Goal: Task Accomplishment & Management: Manage account settings

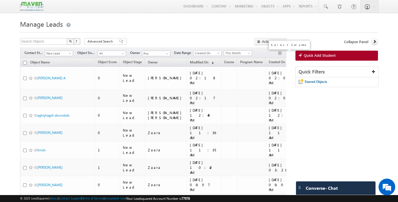
click at [278, 54] on button "button" at bounding box center [280, 54] width 6 height 6
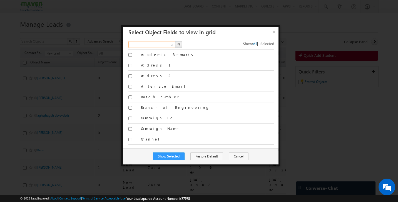
click at [162, 43] on input "text" at bounding box center [151, 44] width 47 height 7
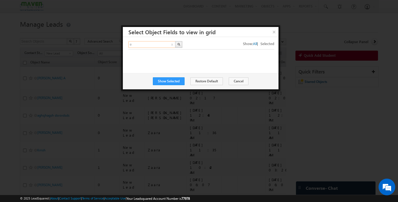
type input "e"
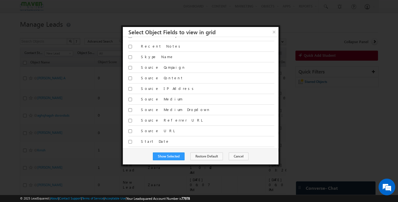
scroll to position [1129, 0]
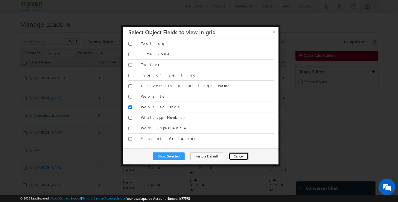
click at [237, 155] on button "Cancel" at bounding box center [239, 156] width 20 height 8
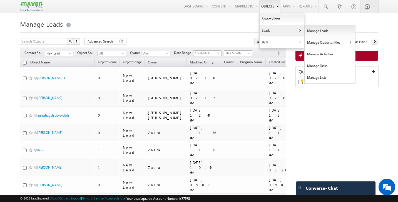
click at [307, 32] on link "Manage Leads" at bounding box center [329, 31] width 51 height 12
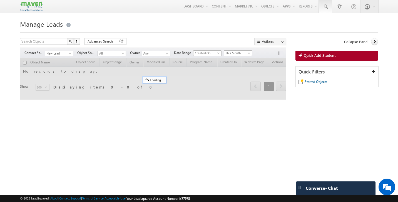
click at [325, 6] on span at bounding box center [325, 7] width 6 height 6
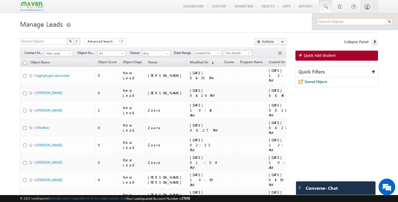
paste input "selvak706@gmail.com"
type input "selvak706@gmail.com"
paste input "dineshbendigeri2011@gmail.com"
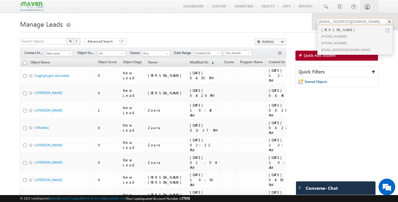
type input "dineshbendigeri2011@gmail.com"
click at [338, 31] on div "Dinesh B Bendigeri" at bounding box center [357, 30] width 74 height 6
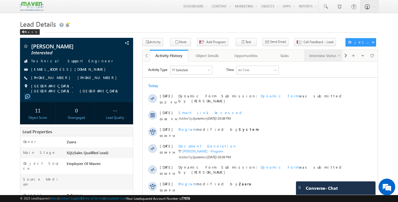
click at [317, 53] on div "Interview Status" at bounding box center [322, 55] width 29 height 7
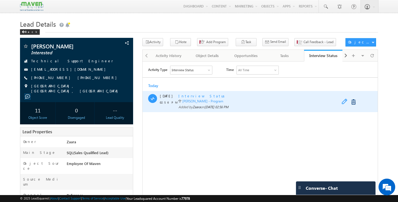
click at [344, 102] on span at bounding box center [345, 101] width 9 height 7
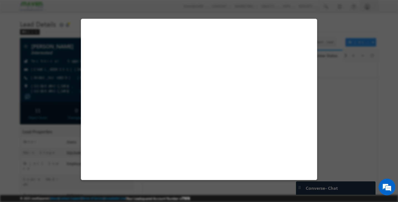
select select "Yes"
select select "Accepted"
select select "1"
select select "Hema Chandra"
select select "hemachandra@maven-silicon.com"
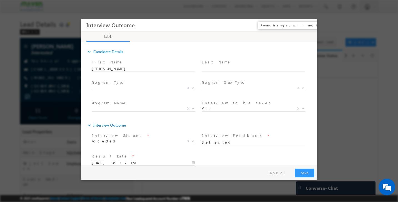
click at [309, 25] on button "×" at bounding box center [308, 25] width 9 height 10
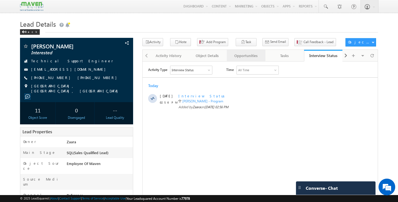
click at [248, 59] on div "Opportunities" at bounding box center [245, 55] width 29 height 7
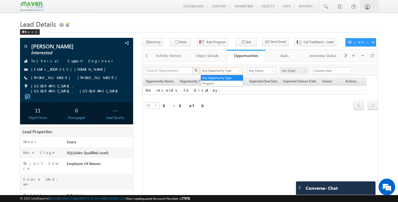
click at [238, 72] on span at bounding box center [240, 71] width 4 height 4
click at [176, 71] on input "text" at bounding box center [168, 70] width 47 height 7
type input "Search Opportunities"
click at [238, 112] on div "Opportunity Name Opportunity Type Status Stage Expected Deal Size Expected Clos…" at bounding box center [259, 97] width 235 height 41
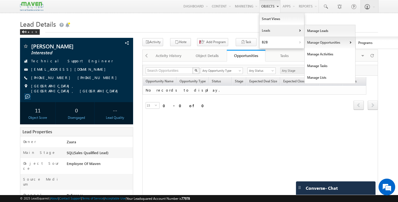
click at [323, 42] on link "Manage Opportunities" at bounding box center [329, 43] width 51 height 12
click at [362, 44] on link "Programs" at bounding box center [380, 43] width 51 height 12
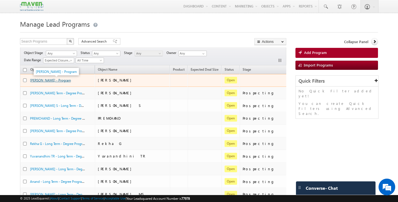
click at [58, 81] on link "Dinesh B Bendigeri - Program" at bounding box center [50, 80] width 41 height 4
click at [71, 82] on link "Dinesh B Bendigeri - Program" at bounding box center [50, 80] width 41 height 4
click at [71, 82] on link "[PERSON_NAME] - Program" at bounding box center [50, 80] width 41 height 4
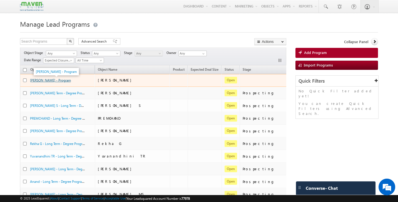
click at [71, 81] on link "[PERSON_NAME] - Program" at bounding box center [50, 80] width 41 height 4
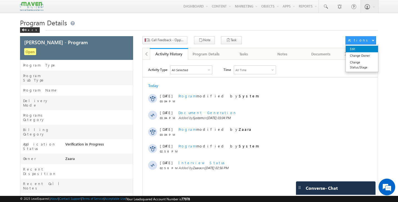
click at [359, 48] on link "Edit" at bounding box center [361, 49] width 32 height 7
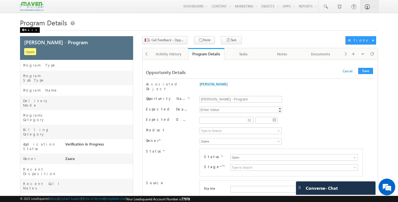
click at [27, 30] on div "Back" at bounding box center [30, 30] width 20 height 6
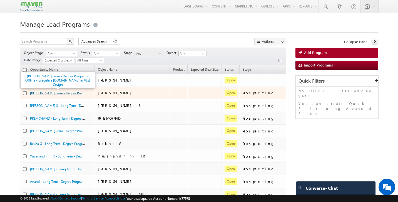
click at [68, 94] on link "[PERSON_NAME] Term - Degree Program - Offline - Executive [DOMAIN_NAME] in VLSI…" at bounding box center [99, 92] width 138 height 5
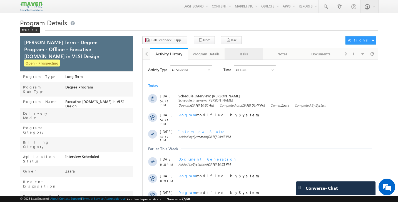
click at [239, 54] on div "Tasks" at bounding box center [243, 54] width 29 height 7
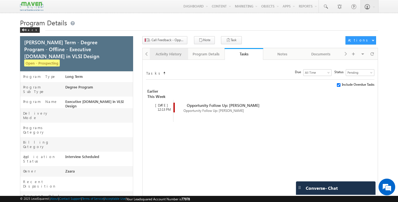
click at [172, 58] on link "Activity History" at bounding box center [169, 54] width 39 height 12
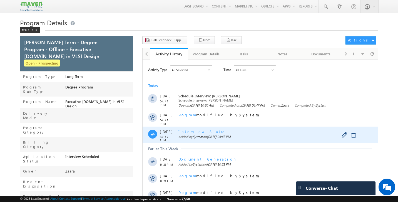
click at [194, 132] on span "Interview Status" at bounding box center [202, 131] width 48 height 5
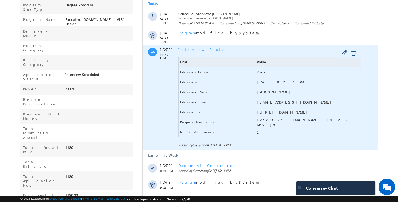
scroll to position [82, 0]
click at [342, 54] on span at bounding box center [345, 53] width 9 height 7
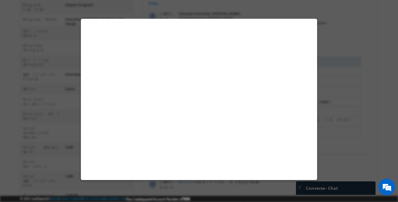
select select "Long Term"
select select "Degree Program"
select select "Executive [DOMAIN_NAME] in VLSI Design"
select select "Yes"
select select "1"
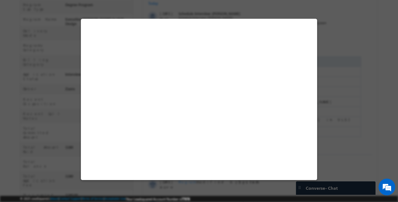
select select "Hema Chandra"
select select "hemachandra@maven-silicon.com"
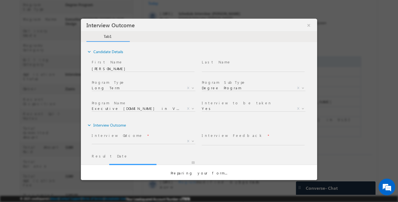
scroll to position [0, 0]
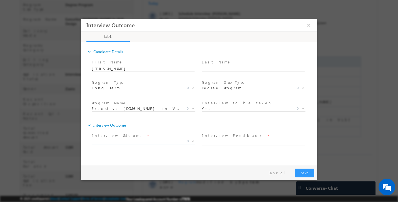
click at [144, 139] on span "X" at bounding box center [144, 141] width 104 height 6
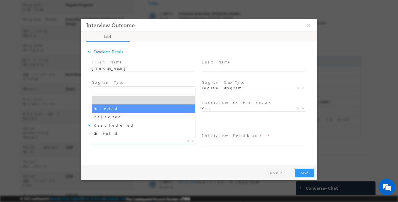
select select "Accepted"
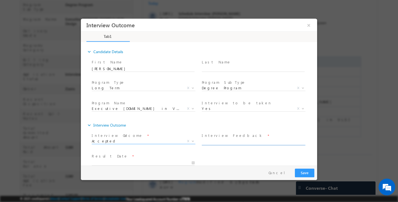
click at [237, 141] on input "text" at bounding box center [253, 142] width 103 height 6
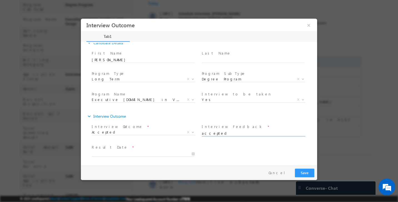
drag, startPoint x: 213, startPoint y: 133, endPoint x: 172, endPoint y: 132, distance: 41.1
click at [172, 132] on div "Interview Outcome * Accepted Rejected Rescheduled On Hold Accepted X Interview …" at bounding box center [204, 132] width 226 height 21
type input "selected"
type input "17/09/2025 4:51 PM"
click at [192, 153] on input "17/09/2025 4:51 PM" at bounding box center [143, 154] width 103 height 6
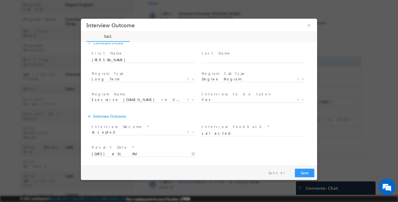
click at [242, 145] on div "Result Date * 17/09/2025 4:51 PM" at bounding box center [204, 153] width 226 height 21
click at [192, 154] on input "17/09/2025 4:51 PM" at bounding box center [143, 154] width 103 height 6
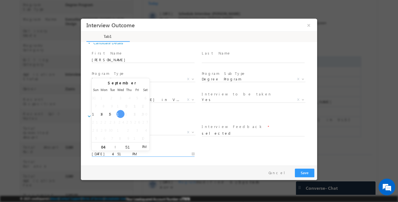
click at [249, 142] on div "Interview Feedback * selected" at bounding box center [255, 132] width 110 height 21
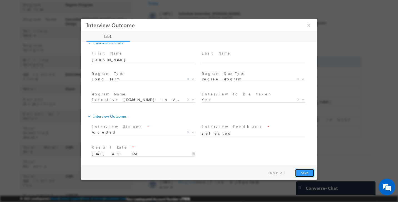
click at [308, 174] on button "Save" at bounding box center [304, 172] width 19 height 9
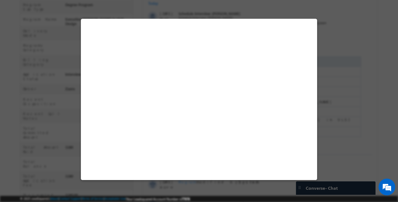
select select "Long Term"
select select "Degree Program"
select select "Executive [DOMAIN_NAME] in VLSI Design"
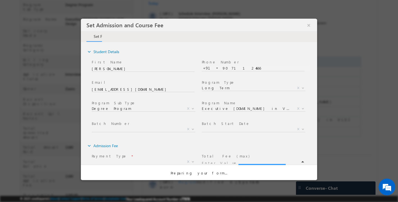
scroll to position [0, 0]
type input "59000"
type input "590000"
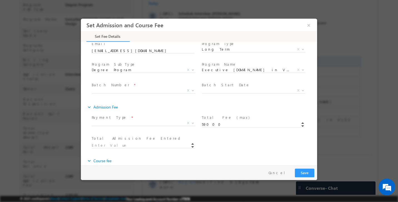
scroll to position [42, 0]
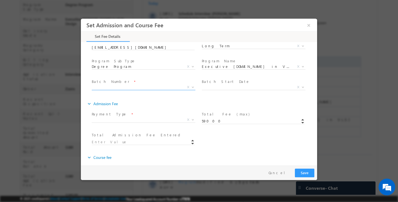
click at [139, 88] on span "X" at bounding box center [144, 87] width 104 height 6
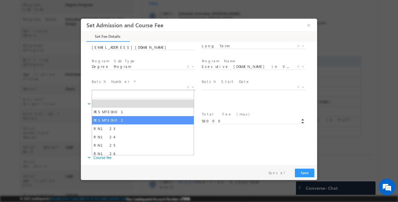
select select "PESMTECH02"
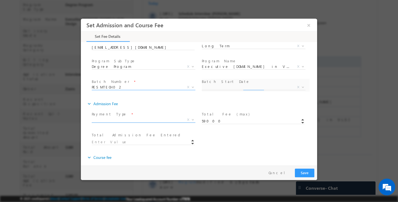
select select "Nov Cohort"
click at [131, 116] on span "Payment Type *" at bounding box center [143, 114] width 102 height 6
click at [107, 121] on span "X" at bounding box center [144, 120] width 104 height 6
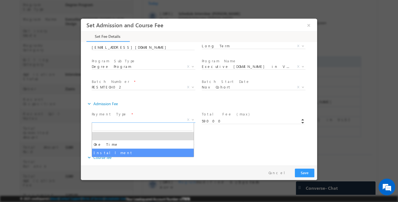
select select "Installment"
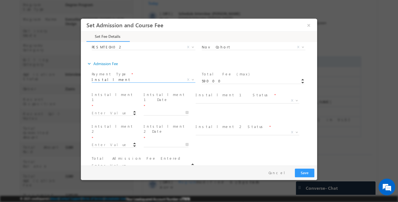
scroll to position [83, 0]
click at [103, 109] on input at bounding box center [114, 112] width 45 height 6
type input "10000.00"
click at [307, 28] on button "×" at bounding box center [308, 25] width 9 height 10
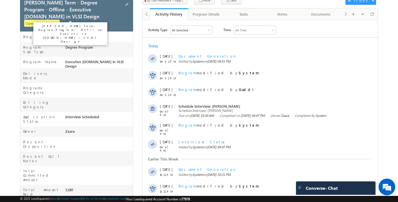
scroll to position [0, 0]
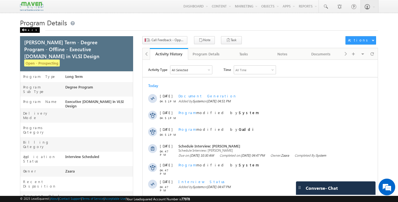
click at [31, 31] on div "Back" at bounding box center [30, 30] width 20 height 6
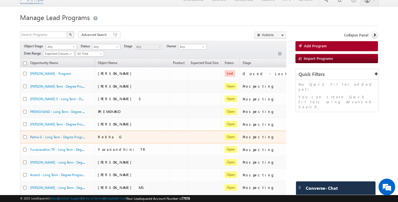
scroll to position [9, 0]
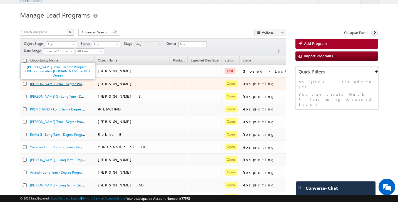
click at [55, 85] on link "[PERSON_NAME] Term - Degree Program - Offline - Executive [DOMAIN_NAME] in VLSI…" at bounding box center [99, 83] width 138 height 5
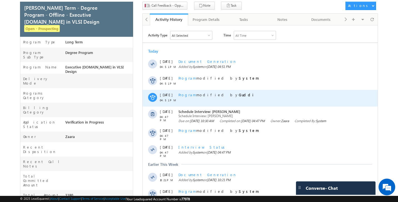
scroll to position [32, 0]
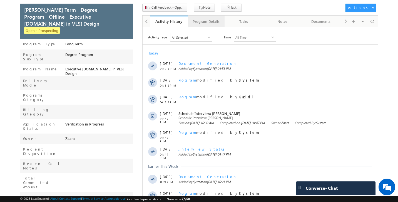
click at [204, 23] on div "Program Details" at bounding box center [205, 21] width 27 height 7
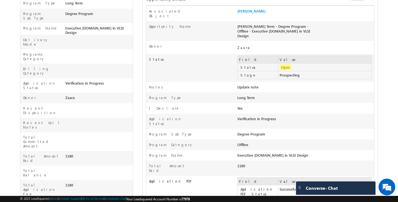
scroll to position [0, 0]
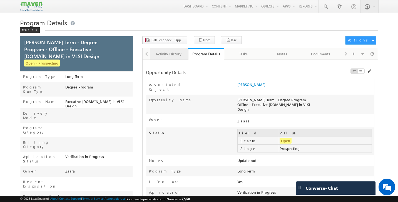
click at [168, 54] on div "Activity History" at bounding box center [168, 54] width 29 height 7
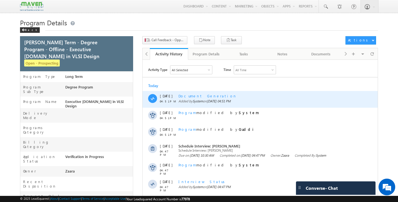
click at [203, 97] on span "Document Generation" at bounding box center [207, 95] width 58 height 5
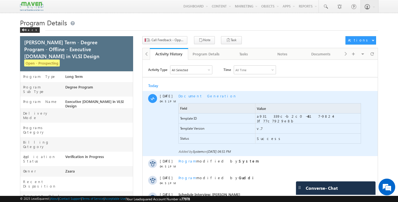
click at [203, 97] on span "Document Generation" at bounding box center [207, 95] width 58 height 5
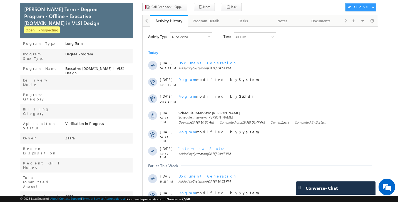
scroll to position [32, 0]
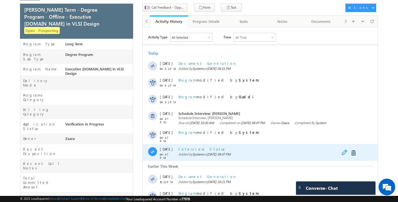
click at [343, 153] on span at bounding box center [345, 152] width 9 height 7
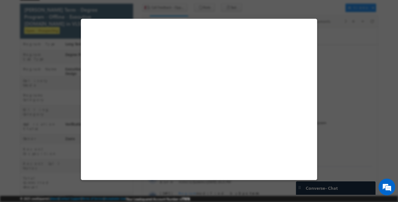
select select "Long Term"
select select "Degree Program"
select select "Executive [DOMAIN_NAME] in VLSI Design"
select select "Yes"
select select "Accepted"
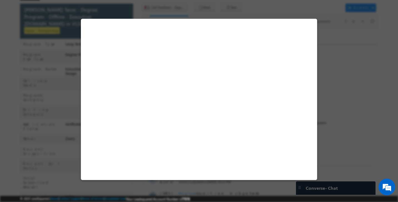
select select "1"
select select "Hema Chandra"
select select "hemachandra@maven-silicon.com"
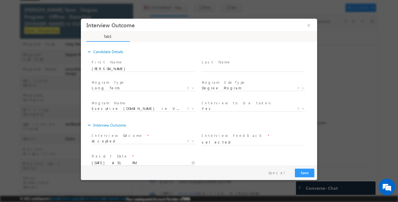
scroll to position [9, 0]
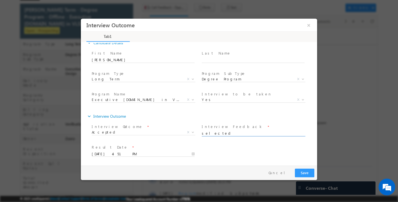
click at [215, 134] on input "selected" at bounding box center [253, 133] width 103 height 6
click at [307, 172] on button "Save" at bounding box center [304, 172] width 19 height 9
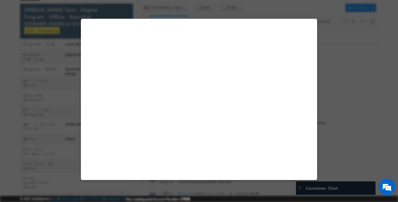
select select "Long Term"
select select "Degree Program"
select select "Executive [DOMAIN_NAME] in VLSI Design"
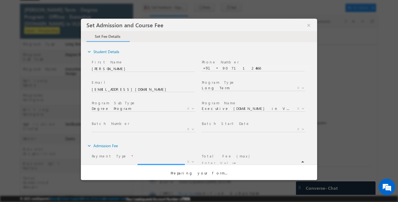
scroll to position [0, 0]
type input "590000"
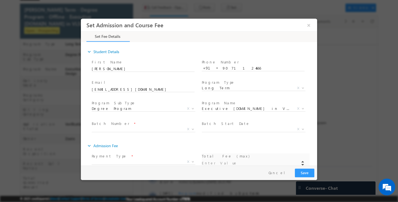
type input "59000"
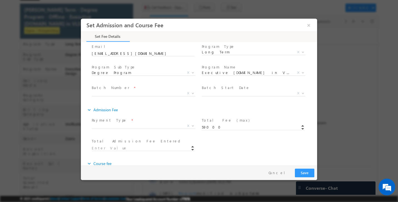
scroll to position [46, 0]
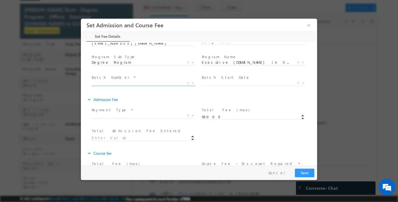
click at [118, 81] on span "X" at bounding box center [144, 83] width 104 height 6
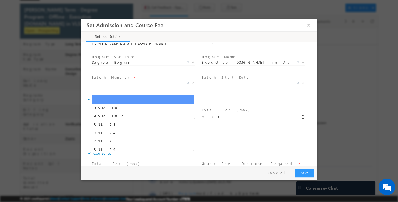
click at [224, 98] on div "expand_more Admission Fee" at bounding box center [201, 99] width 230 height 10
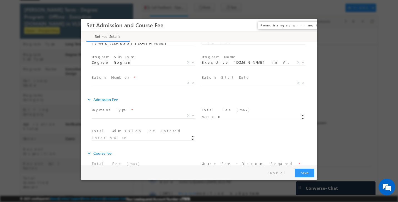
click at [310, 27] on button "×" at bounding box center [308, 25] width 9 height 10
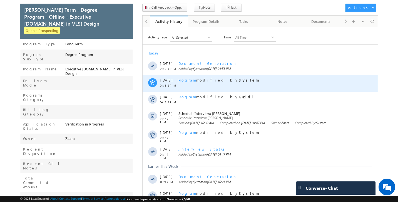
scroll to position [0, 0]
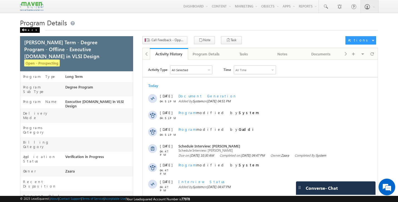
click at [27, 32] on div "Back" at bounding box center [30, 30] width 20 height 6
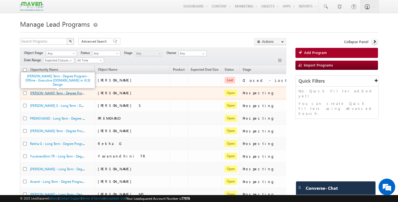
click at [47, 94] on link "[PERSON_NAME] Term - Degree Program - Offline - Executive [DOMAIN_NAME] in VLSI…" at bounding box center [99, 92] width 138 height 5
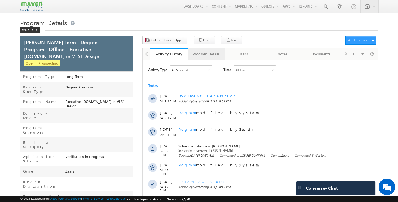
click at [205, 55] on div "Program Details" at bounding box center [205, 54] width 27 height 7
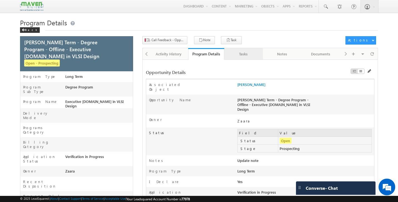
click at [241, 56] on div "Tasks" at bounding box center [243, 54] width 29 height 7
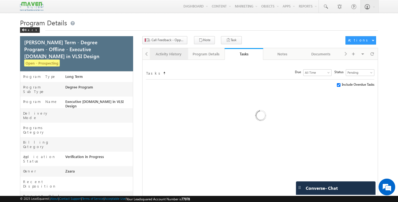
click at [168, 56] on div "Activity History" at bounding box center [168, 54] width 29 height 7
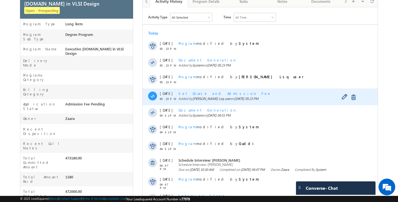
scroll to position [58, 0]
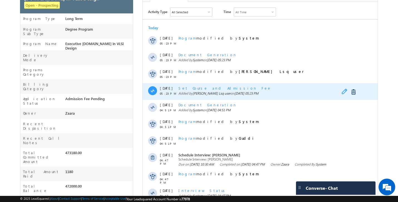
click at [343, 91] on span at bounding box center [345, 92] width 9 height 7
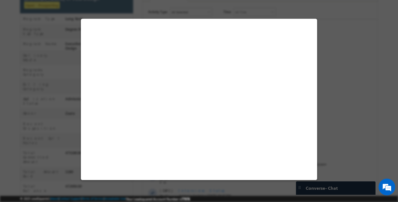
select select "Long Term"
select select "Degree Program"
select select "Executive [DOMAIN_NAME] in VLSI Design"
select select "PESMTECH02"
select select "Nov Cohort"
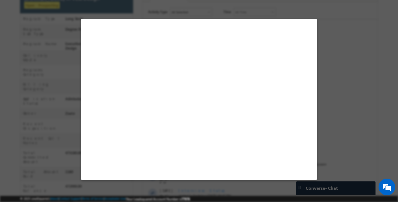
select select "Installment"
select select "Unpaid"
select select "Yes"
select select "30"
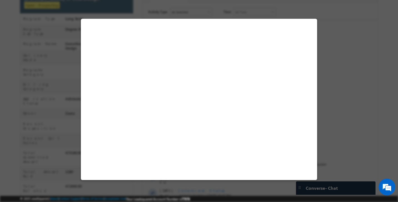
select select "Installment"
select select "2"
select select "Unpaid"
select select "Yes"
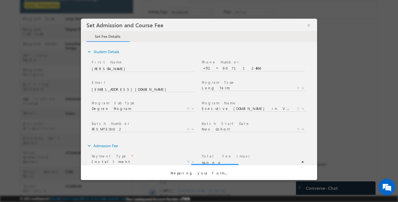
scroll to position [0, 0]
select select "30"
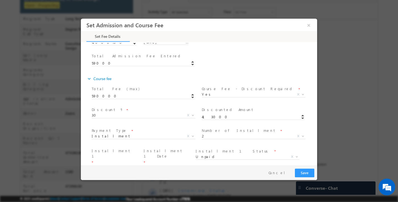
scroll to position [262, 0]
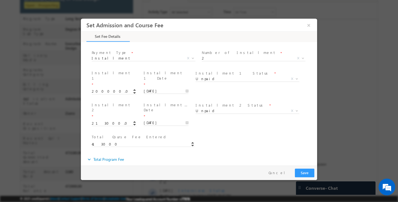
click at [162, 172] on span "Yes" at bounding box center [137, 174] width 90 height 5
click at [230, 133] on div "Loan ID * Total Course Fee Entered * 413000" at bounding box center [204, 143] width 226 height 21
click at [131, 167] on span "Set fee *" at bounding box center [143, 170] width 102 height 6
click at [117, 172] on span "Yes" at bounding box center [137, 174] width 90 height 5
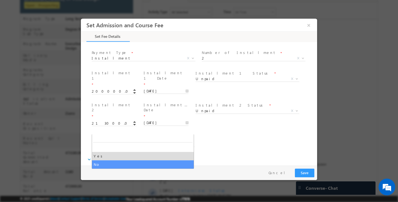
select select "No"
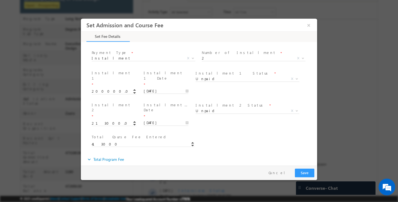
click at [234, 154] on div "expand_more Total Program Fee" at bounding box center [201, 159] width 230 height 10
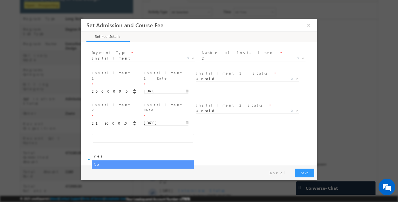
click at [150, 172] on span "No" at bounding box center [137, 174] width 90 height 5
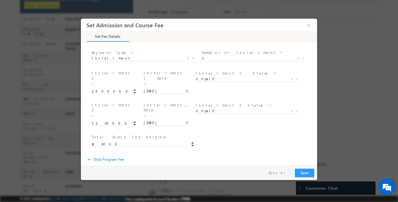
click at [212, 173] on span "472000" at bounding box center [256, 176] width 108 height 6
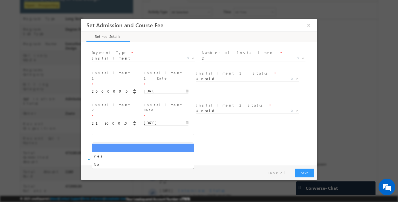
click at [144, 172] on span "X" at bounding box center [144, 175] width 104 height 6
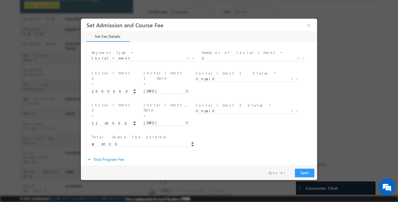
click at [283, 133] on div "Loan ID * Total Course Fee Entered * 413000" at bounding box center [204, 143] width 226 height 21
click at [114, 172] on span "Yes" at bounding box center [137, 174] width 90 height 5
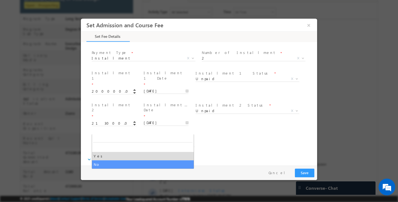
select select "No"
click at [121, 172] on span "No" at bounding box center [137, 174] width 90 height 5
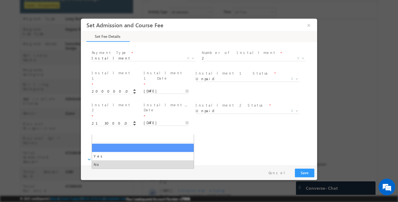
select select
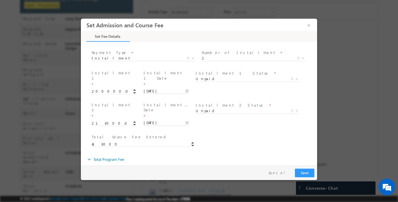
click at [115, 167] on span "Set fee *" at bounding box center [143, 170] width 102 height 6
